Goal: Task Accomplishment & Management: Use online tool/utility

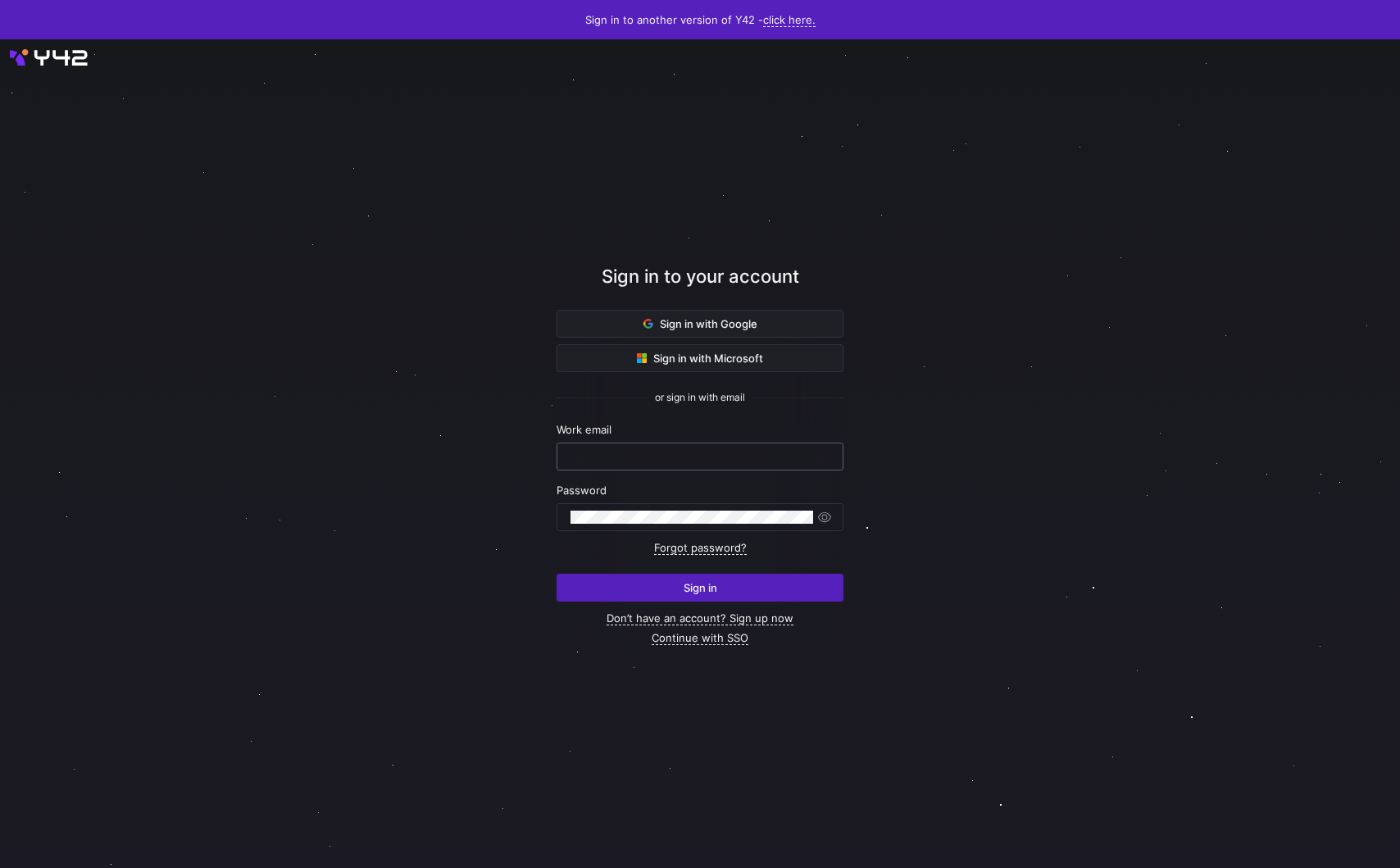
click at [603, 453] on input "text" at bounding box center [700, 456] width 259 height 13
click at [0, 867] on com-1password-button at bounding box center [0, 868] width 0 height 0
type input "[PERSON_NAME][EMAIL_ADDRESS][DOMAIN_NAME]"
